Goal: Task Accomplishment & Management: Use online tool/utility

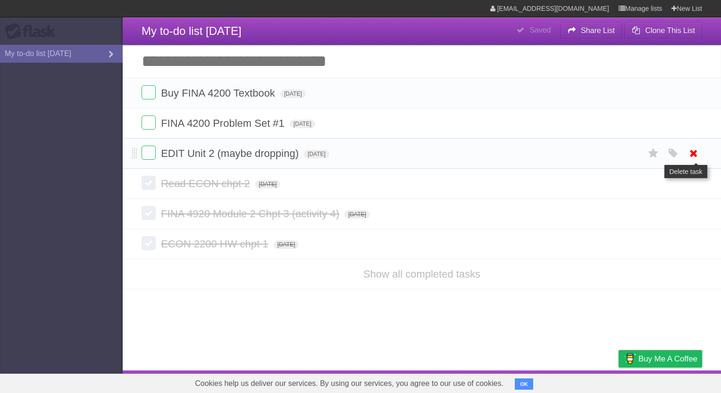
click at [696, 157] on icon at bounding box center [693, 154] width 13 height 16
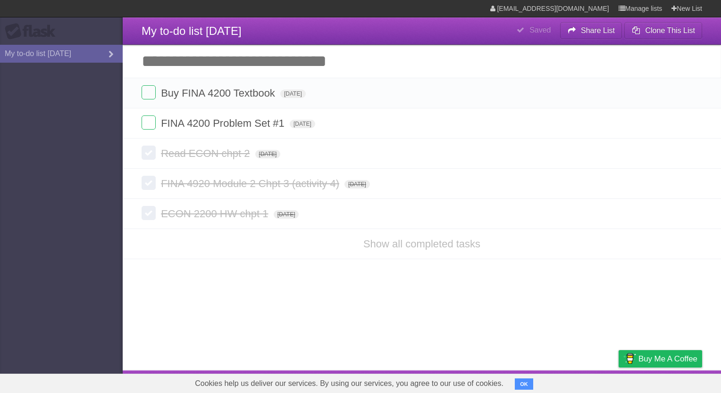
click at [422, 250] on li "Show all completed tasks" at bounding box center [422, 244] width 598 height 31
click at [420, 237] on li "Show all completed tasks" at bounding box center [422, 244] width 598 height 31
click at [422, 243] on link "Show all completed tasks" at bounding box center [421, 244] width 117 height 12
click at [420, 243] on link "Show all completed tasks" at bounding box center [421, 244] width 117 height 12
click at [398, 243] on link "Show all completed tasks" at bounding box center [421, 244] width 117 height 12
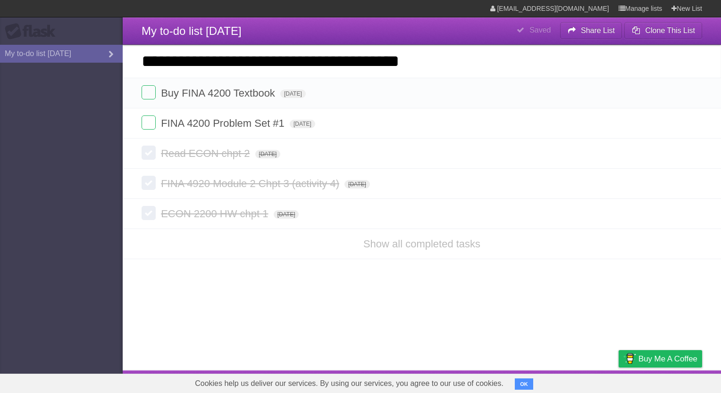
type input "**********"
click input "*********" at bounding box center [0, 0] width 0 height 0
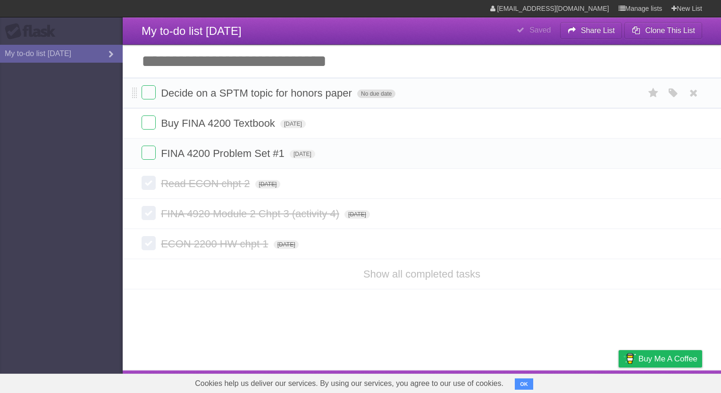
click at [371, 95] on span "No due date" at bounding box center [376, 94] width 38 height 8
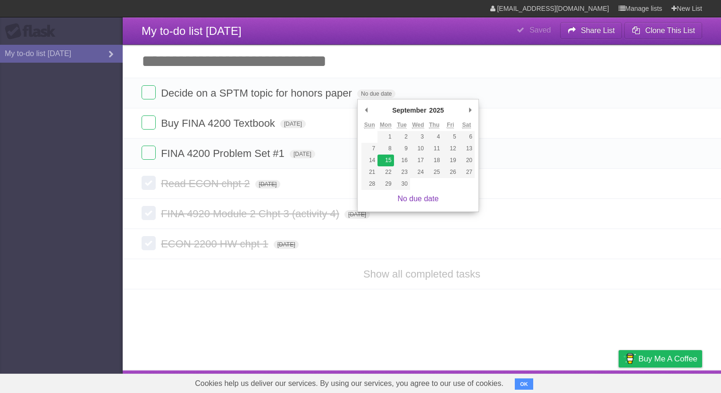
type span "[DATE]"
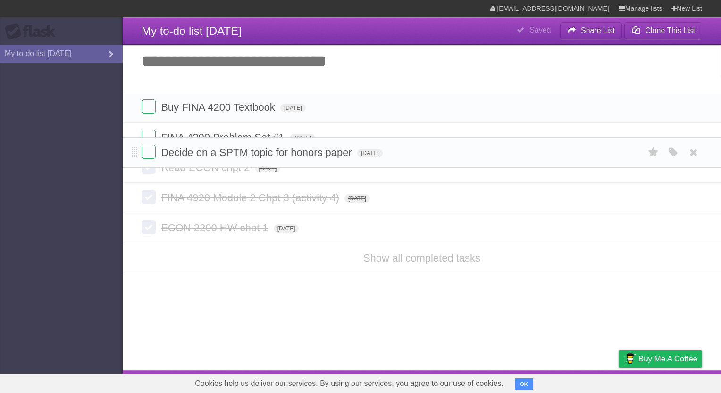
drag, startPoint x: 134, startPoint y: 94, endPoint x: 140, endPoint y: 152, distance: 58.8
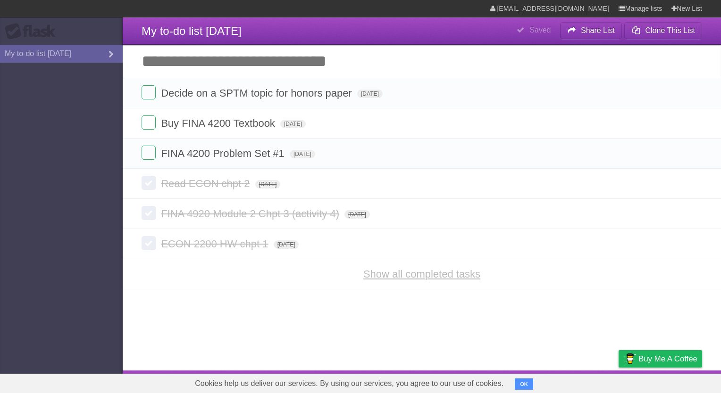
click at [398, 269] on link "Show all completed tasks" at bounding box center [421, 274] width 117 height 12
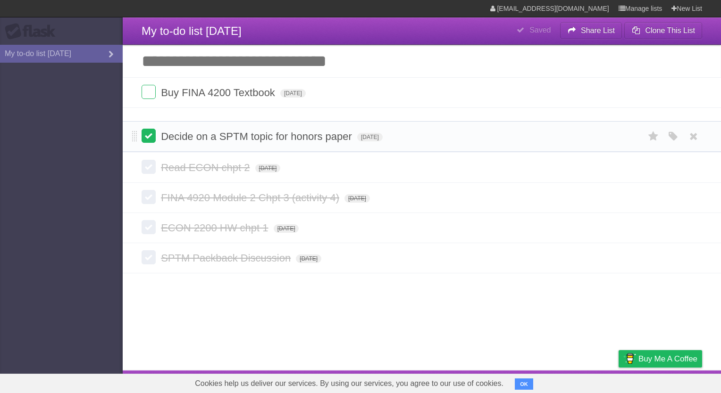
drag, startPoint x: 134, startPoint y: 92, endPoint x: 143, endPoint y: 140, distance: 49.5
